Goal: Check status: Check status

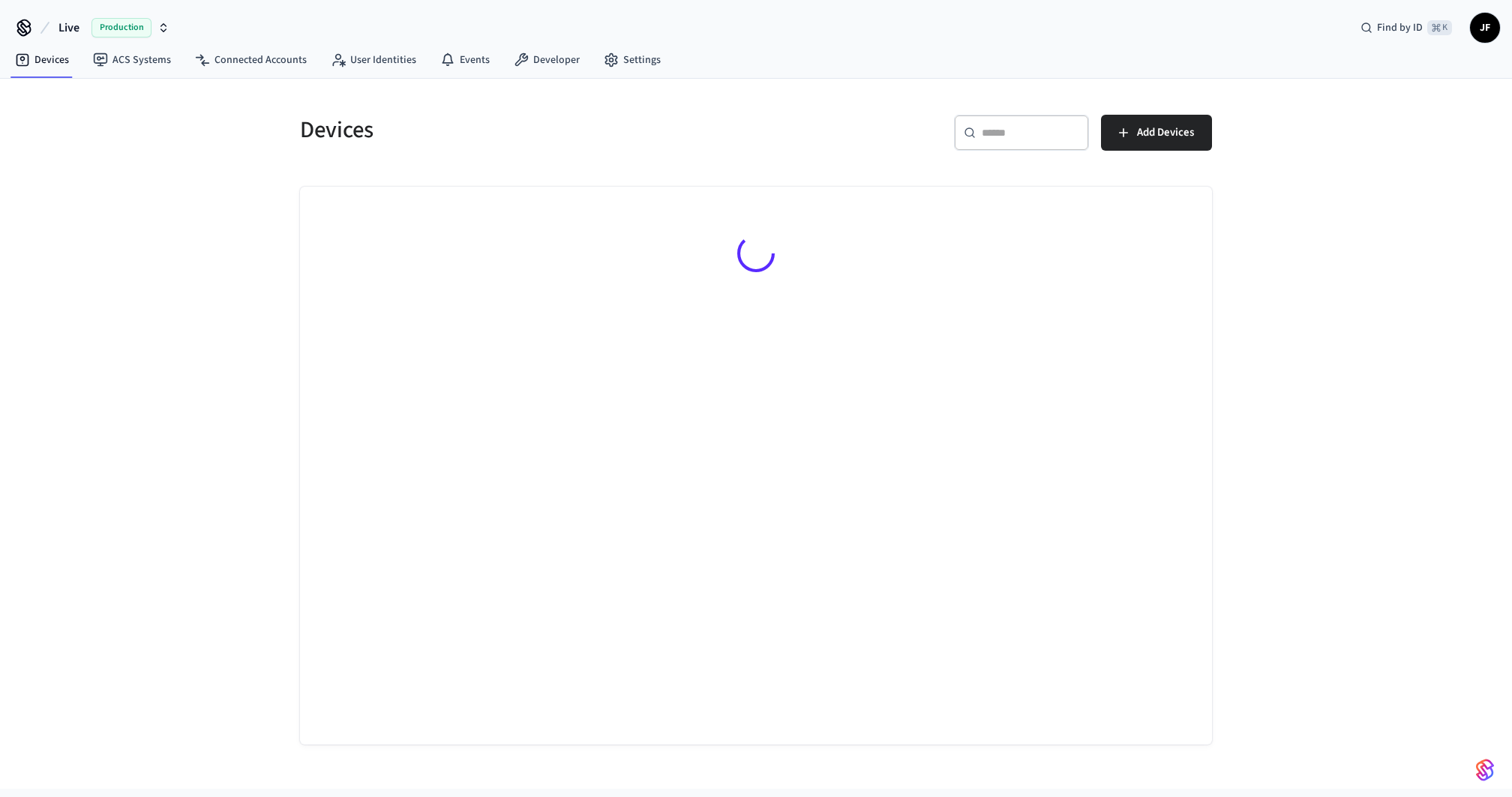
click at [61, 21] on span "Live" at bounding box center [69, 27] width 21 height 18
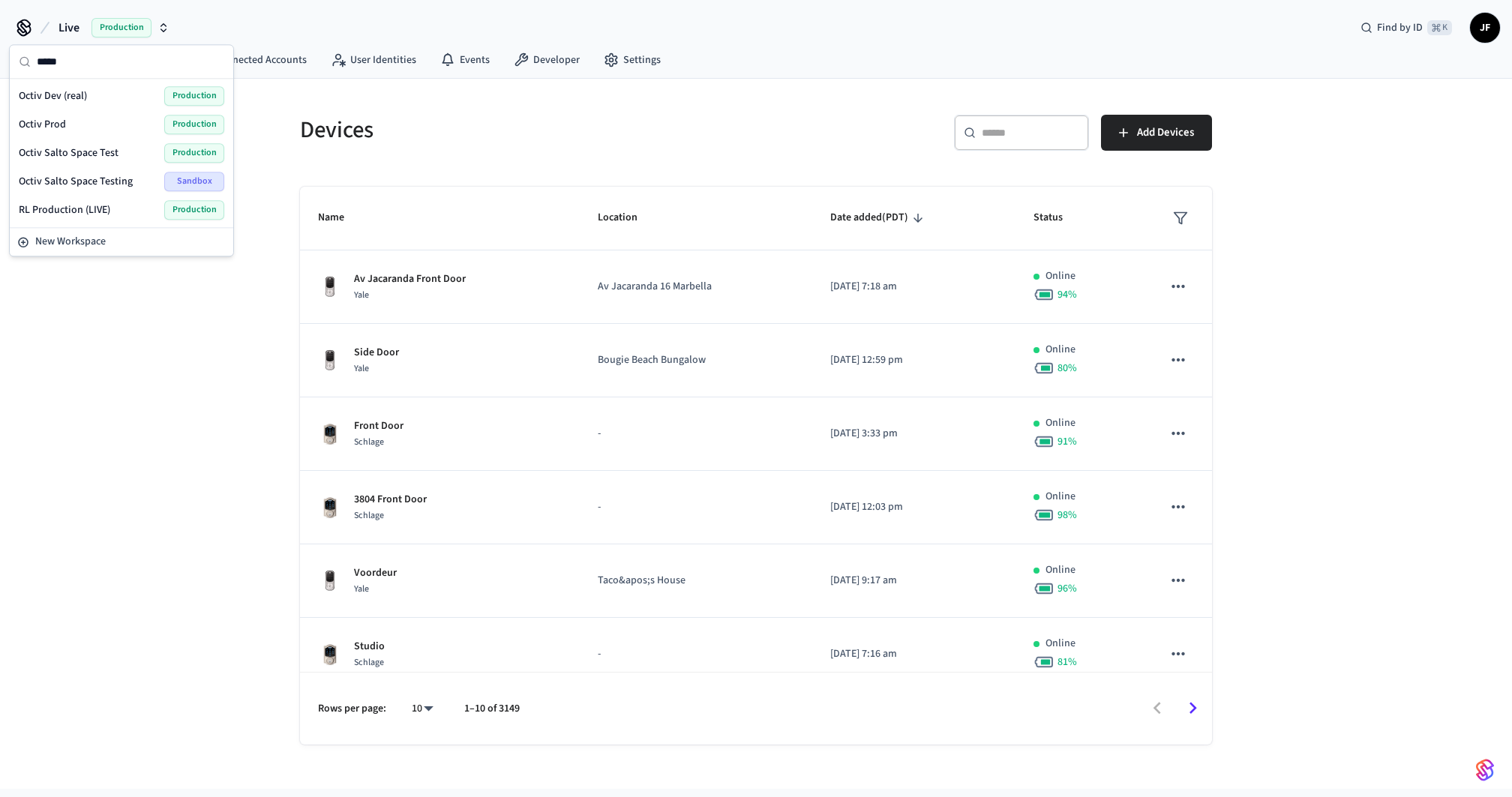
type input "*****"
click at [67, 117] on div "Octiv Prod Production" at bounding box center [122, 124] width 205 height 20
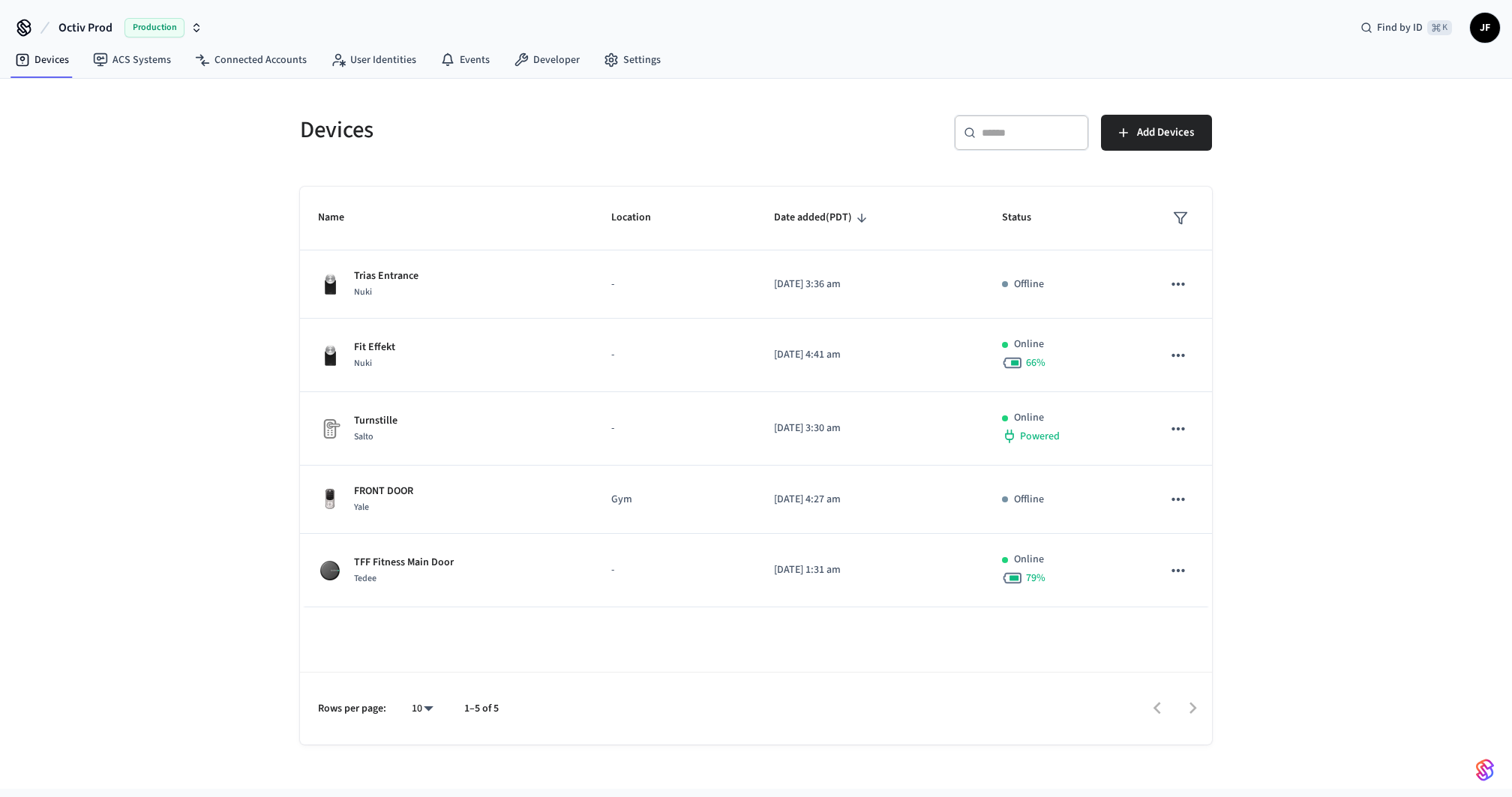
click at [553, 115] on h5 "Devices" at bounding box center [523, 130] width 447 height 31
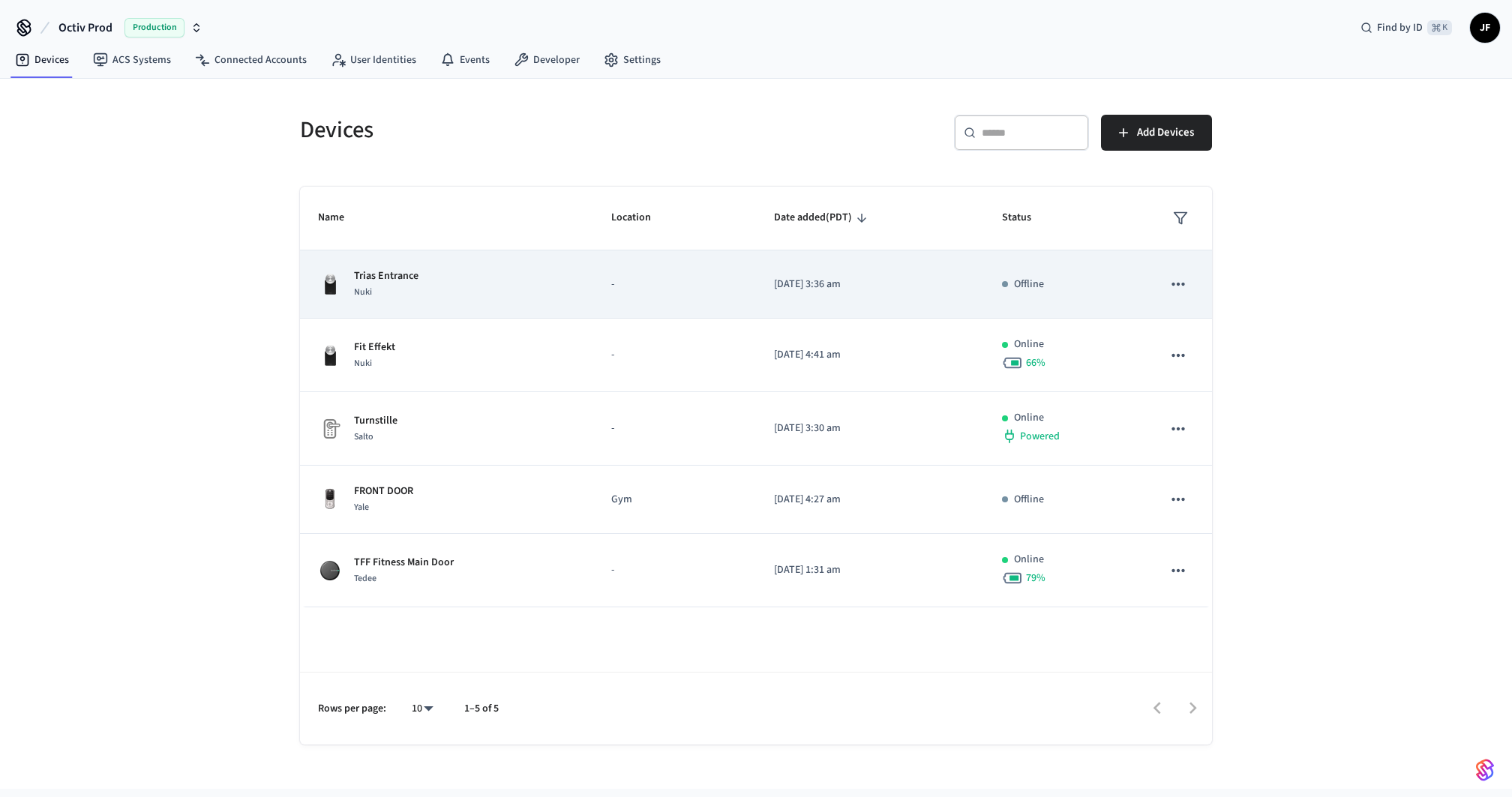
click at [522, 255] on td "Trias Entrance Nuki" at bounding box center [446, 285] width 293 height 68
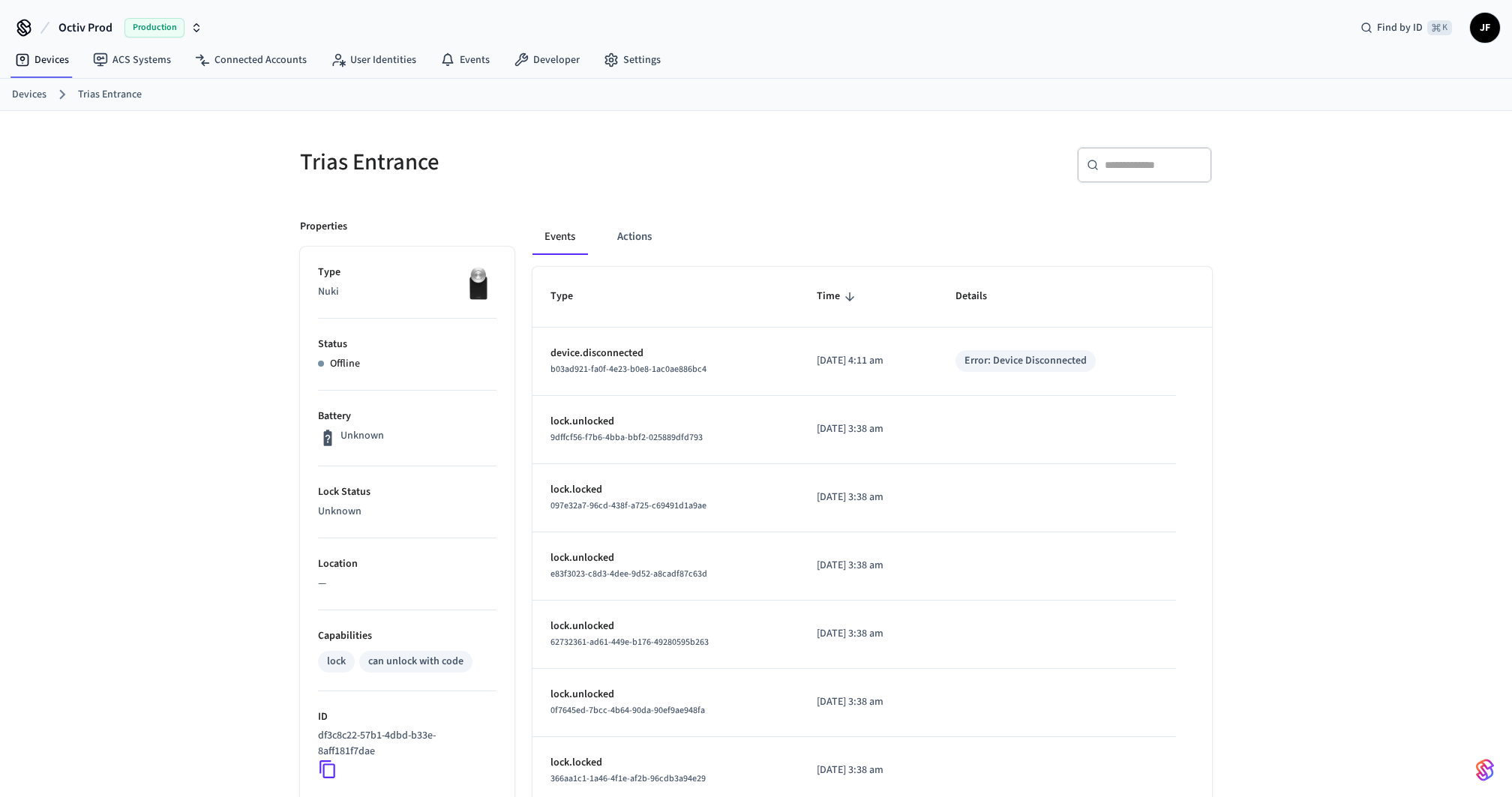
click at [210, 281] on div "Trias Entrance ​ ​ Properties Type Nuki Status Offline Battery Unknown Lock Sta…" at bounding box center [756, 606] width 1512 height 989
click at [186, 351] on div "Trias Entrance ​ ​ Properties Type Nuki Status Offline Battery Unknown Lock Sta…" at bounding box center [756, 606] width 1512 height 989
click at [38, 91] on link "Devices" at bounding box center [29, 94] width 35 height 16
